Goal: Task Accomplishment & Management: Manage account settings

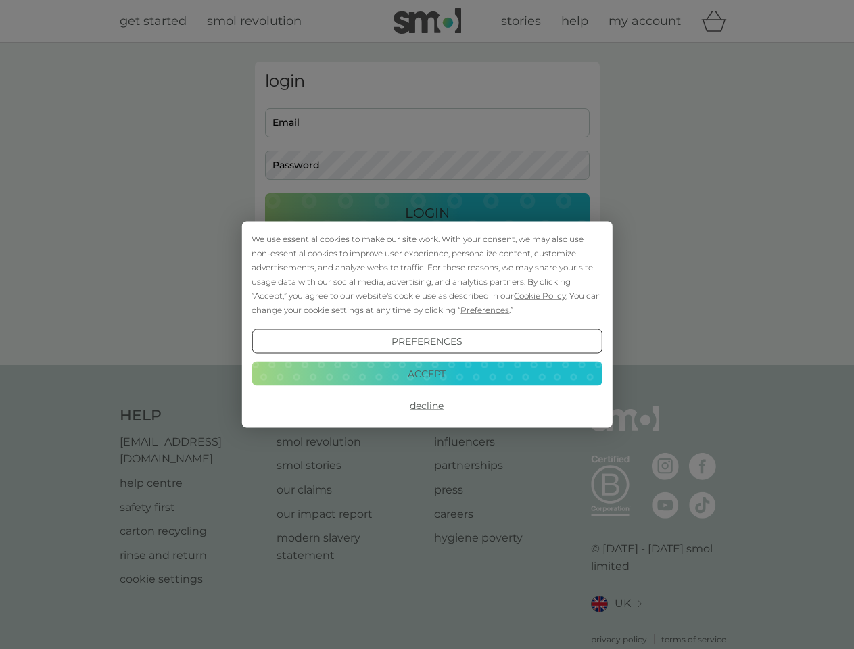
click at [540, 296] on span "Cookie Policy" at bounding box center [540, 296] width 52 height 10
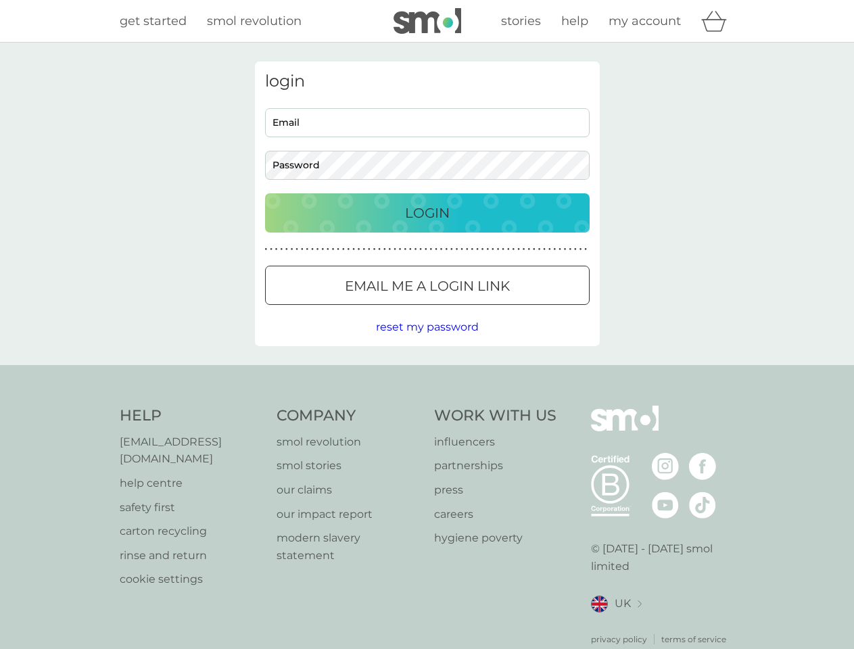
click at [484, 310] on div "login Email Password Login ● ● ● ● ● ● ● ● ● ● ● ● ● ● ● ● ● ● ● ● ● ● ● ● ● ● …" at bounding box center [427, 204] width 345 height 285
click at [427, 342] on div "login Email Password Login ● ● ● ● ● ● ● ● ● ● ● ● ● ● ● ● ● ● ● ● ● ● ● ● ● ● …" at bounding box center [427, 204] width 345 height 285
click at [427, 406] on div "Help [EMAIL_ADDRESS][DOMAIN_NAME] help centre safety first carton recycling rin…" at bounding box center [428, 526] width 616 height 240
click at [427, 373] on div "Help [EMAIL_ADDRESS][DOMAIN_NAME] help centre safety first carton recycling rin…" at bounding box center [427, 525] width 854 height 321
